Goal: Task Accomplishment & Management: Complete application form

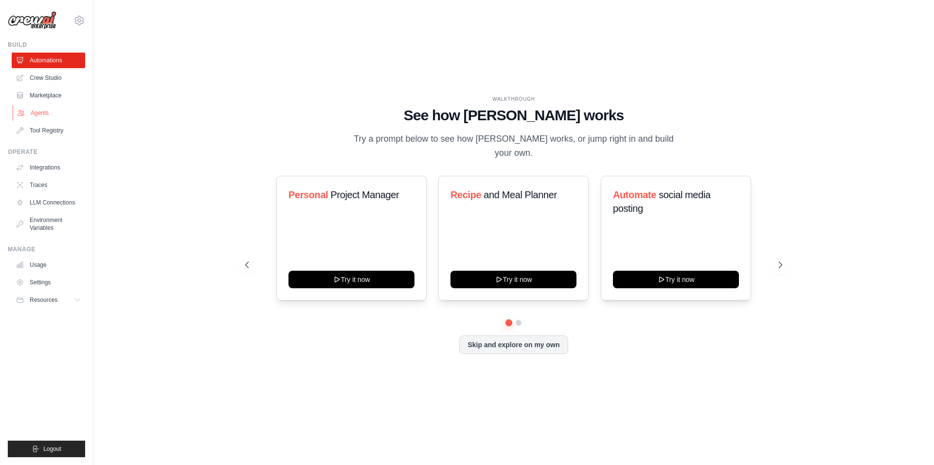
click at [80, 108] on link "Agents" at bounding box center [49, 113] width 73 height 16
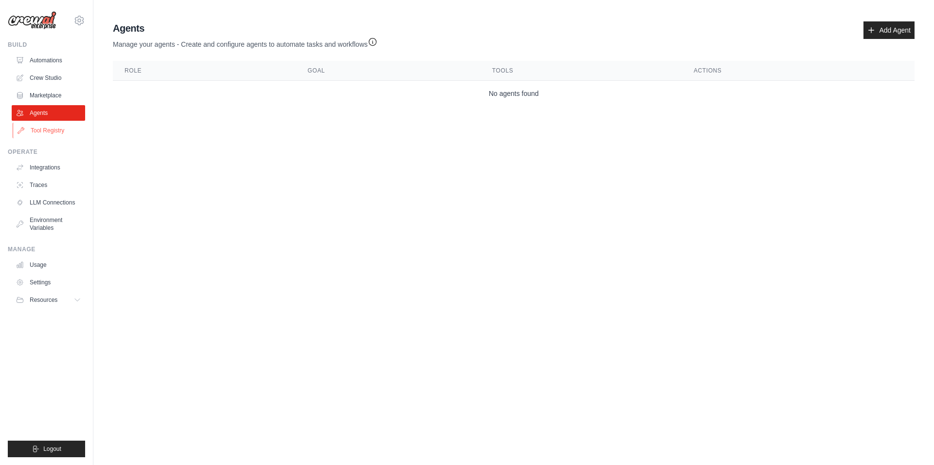
click at [59, 125] on link "Tool Registry" at bounding box center [49, 131] width 73 height 16
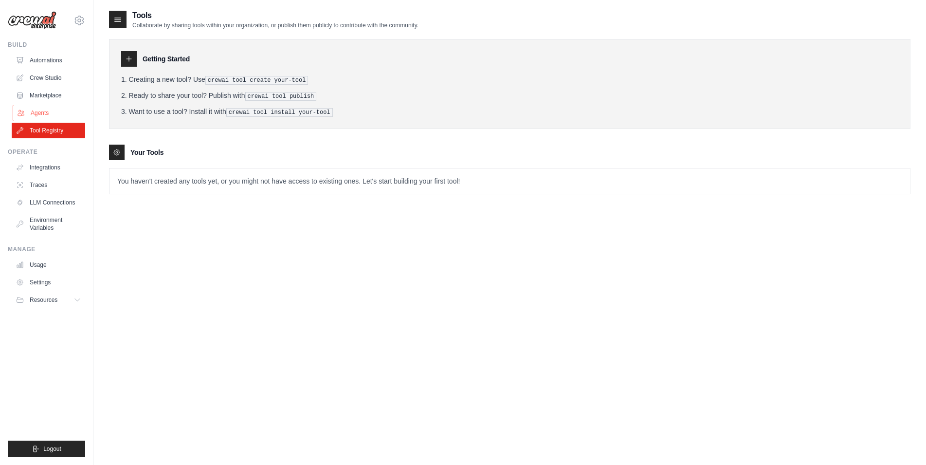
click at [36, 110] on link "Agents" at bounding box center [49, 113] width 73 height 16
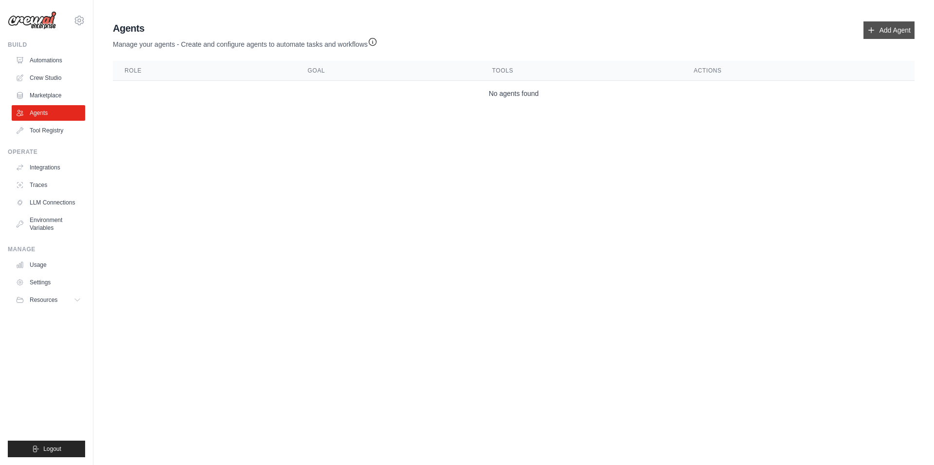
click at [885, 29] on link "Add Agent" at bounding box center [889, 30] width 51 height 18
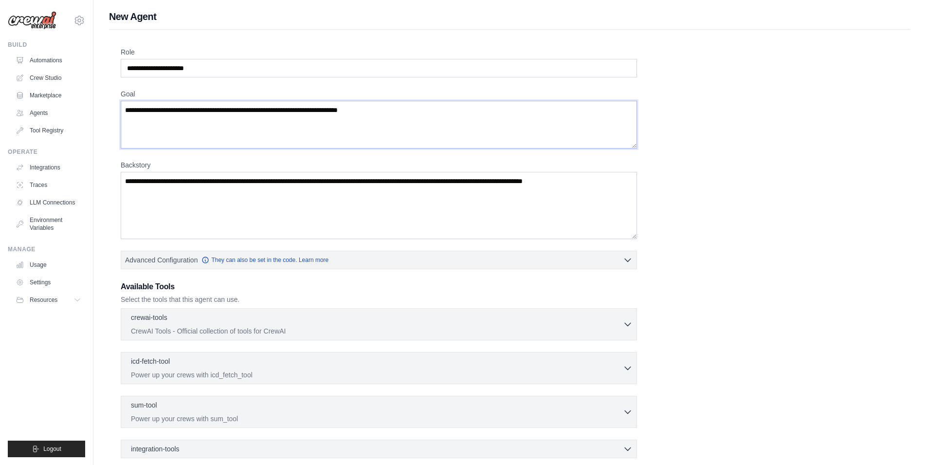
click at [385, 114] on textarea "Goal" at bounding box center [379, 125] width 516 height 48
click at [390, 109] on textarea "Goal" at bounding box center [379, 125] width 516 height 48
type textarea "***"
click at [387, 111] on textarea "Goal" at bounding box center [379, 125] width 516 height 48
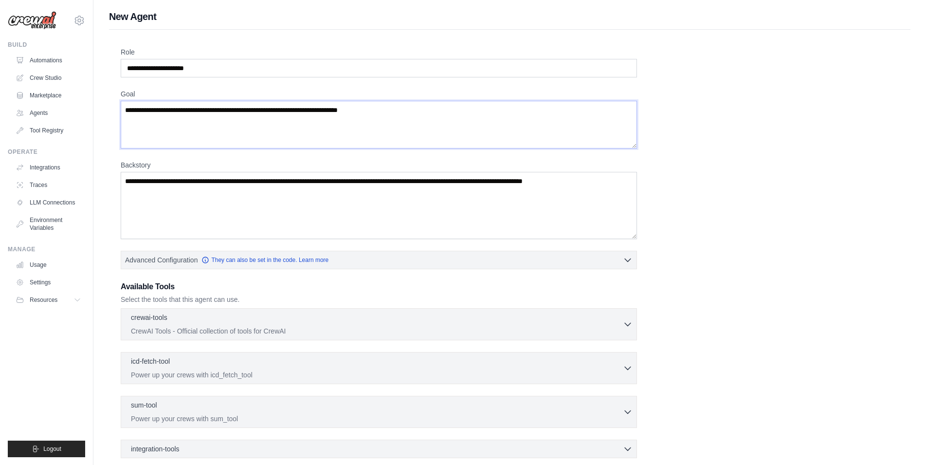
type textarea "*"
click at [384, 112] on textarea "Goal" at bounding box center [379, 125] width 516 height 48
type textarea "*"
click at [386, 110] on textarea "Goal" at bounding box center [379, 125] width 516 height 48
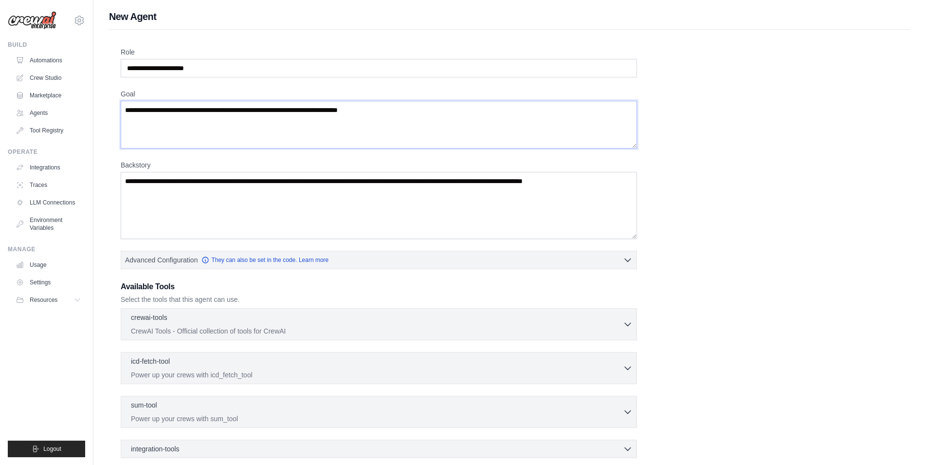
click at [384, 110] on textarea "Goal" at bounding box center [379, 125] width 516 height 48
click at [384, 109] on textarea "Goal" at bounding box center [379, 125] width 516 height 48
type textarea "*"
